Goal: Task Accomplishment & Management: Manage account settings

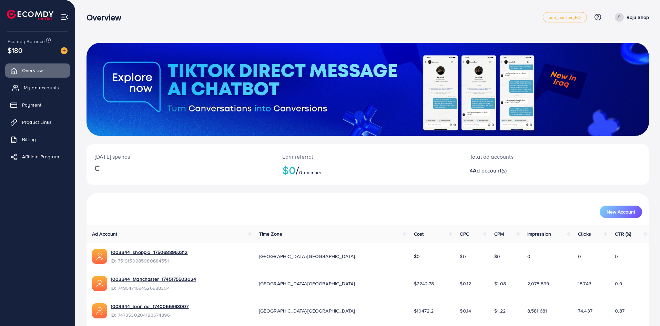
click at [38, 89] on span "My ad accounts" at bounding box center [41, 87] width 35 height 7
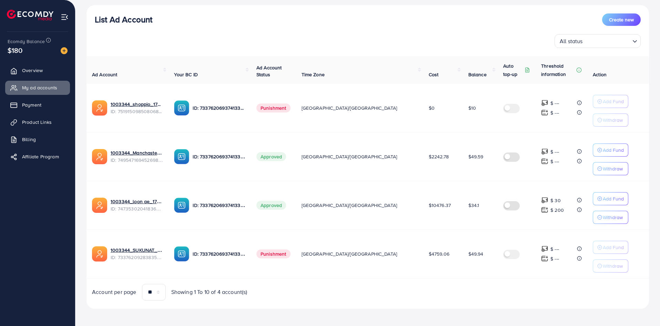
scroll to position [80, 0]
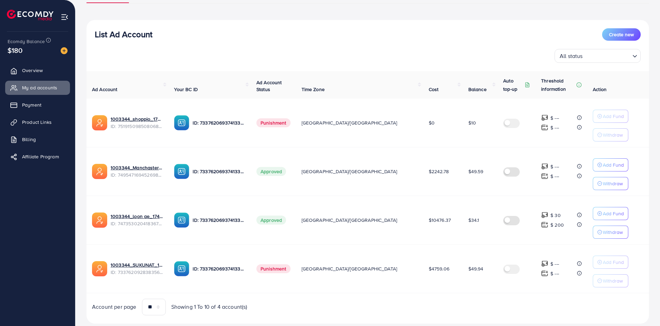
scroll to position [80, 0]
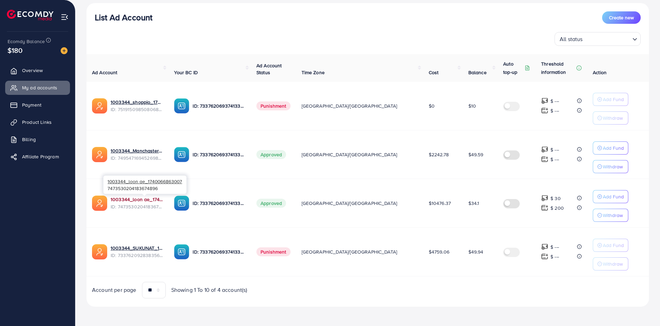
click at [155, 199] on link "1003344_loon ae_1740066863007" at bounding box center [137, 199] width 52 height 7
